Goal: Task Accomplishment & Management: Use online tool/utility

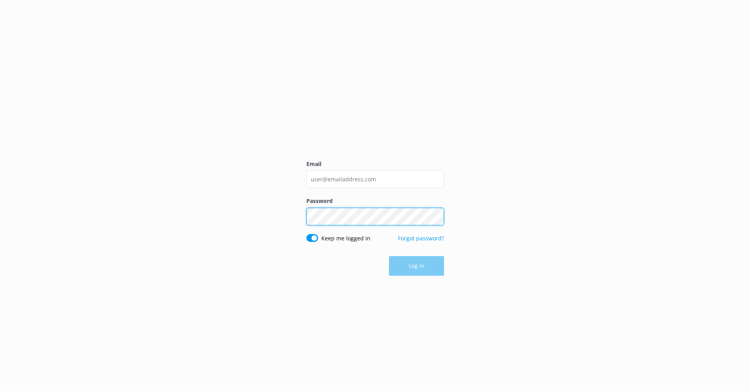
click at [334, 218] on div "Password Show password" at bounding box center [375, 215] width 138 height 37
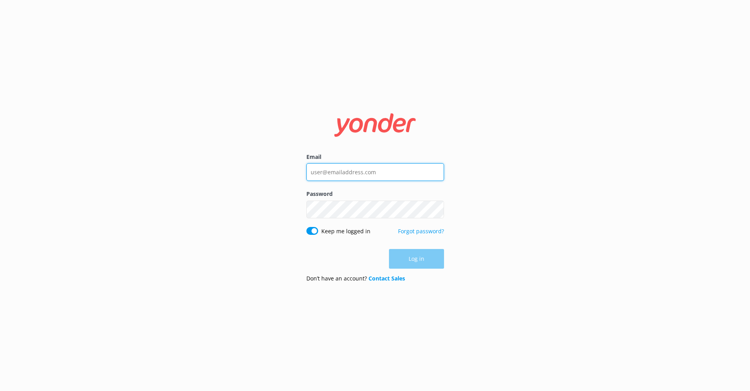
drag, startPoint x: 385, startPoint y: 171, endPoint x: 209, endPoint y: 166, distance: 176.7
click at [209, 166] on div "Email Password Show password Keep me logged in Forgot password? Log in Don’t ha…" at bounding box center [375, 195] width 750 height 391
type input "[PERSON_NAME][EMAIL_ADDRESS][DOMAIN_NAME]"
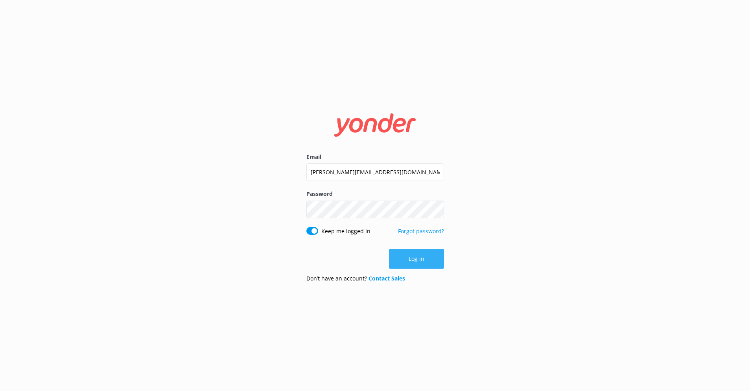
click at [420, 264] on button "Log in" at bounding box center [416, 259] width 55 height 20
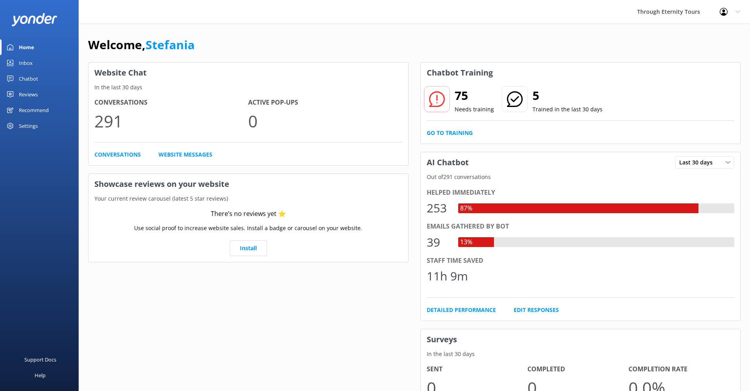
click at [21, 79] on div "Chatbot" at bounding box center [28, 79] width 19 height 16
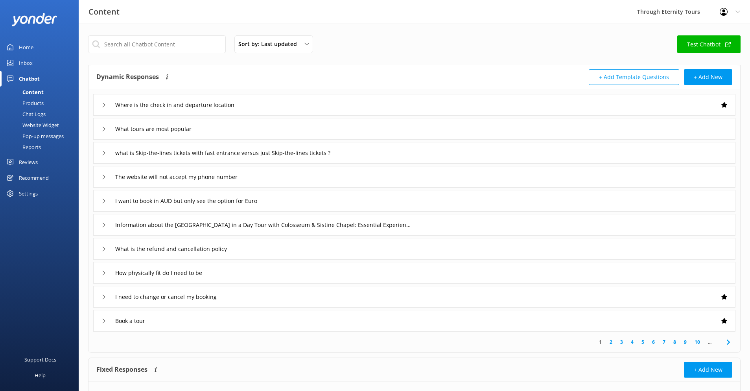
click at [26, 78] on div "Chatbot" at bounding box center [29, 79] width 21 height 16
click at [27, 63] on div "Inbox" at bounding box center [26, 63] width 14 height 16
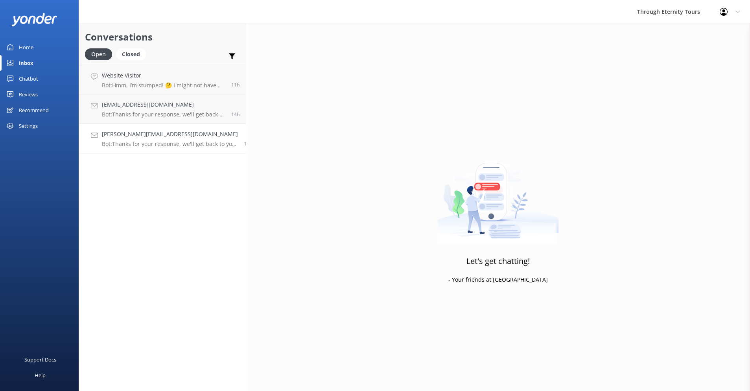
click at [128, 140] on div "[PERSON_NAME][EMAIL_ADDRESS][DOMAIN_NAME] Bot: Thanks for your response, we'll …" at bounding box center [170, 138] width 136 height 17
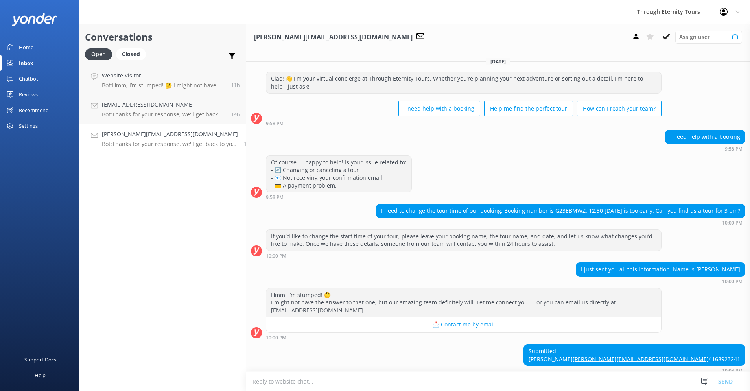
scroll to position [46, 0]
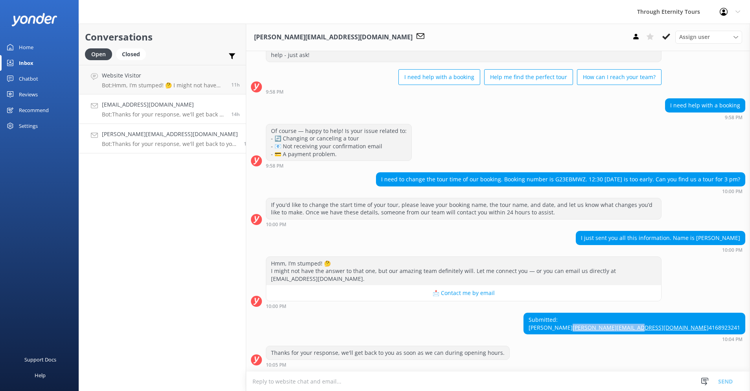
click at [153, 112] on p "Bot: Thanks for your response, we'll get back to you as soon as we can during o…" at bounding box center [163, 114] width 123 height 7
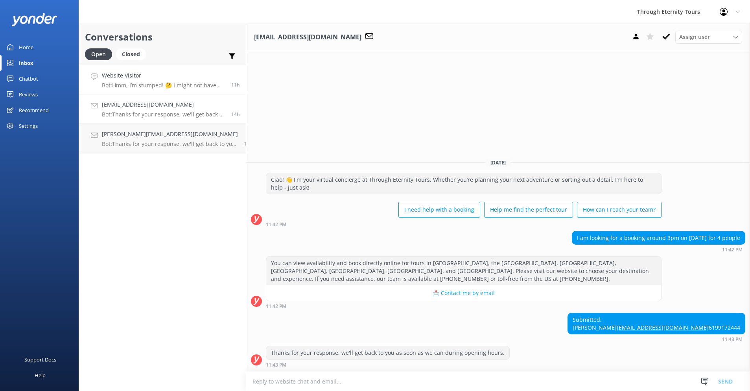
click at [139, 78] on h4 "Website Visitor" at bounding box center [163, 75] width 123 height 9
